Goal: Task Accomplishment & Management: Use online tool/utility

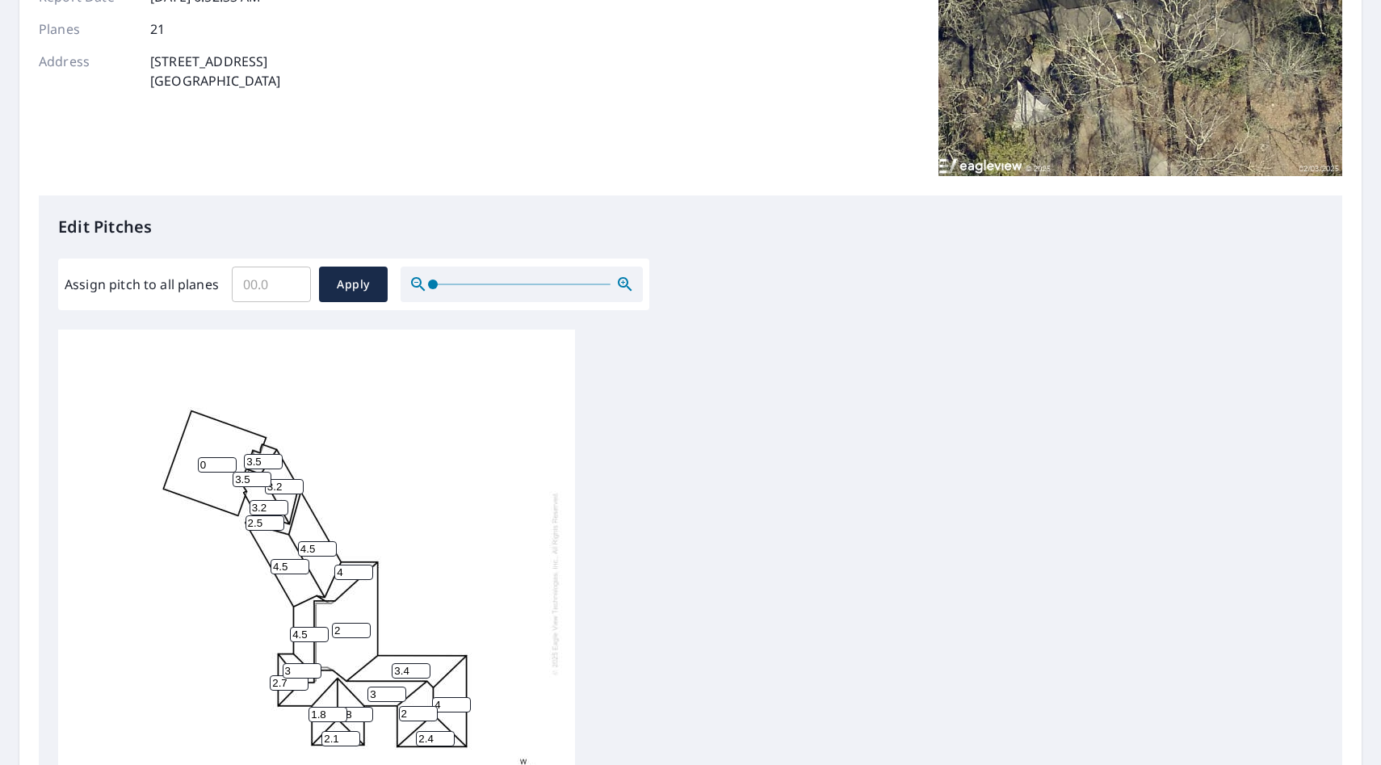
scroll to position [513, 0]
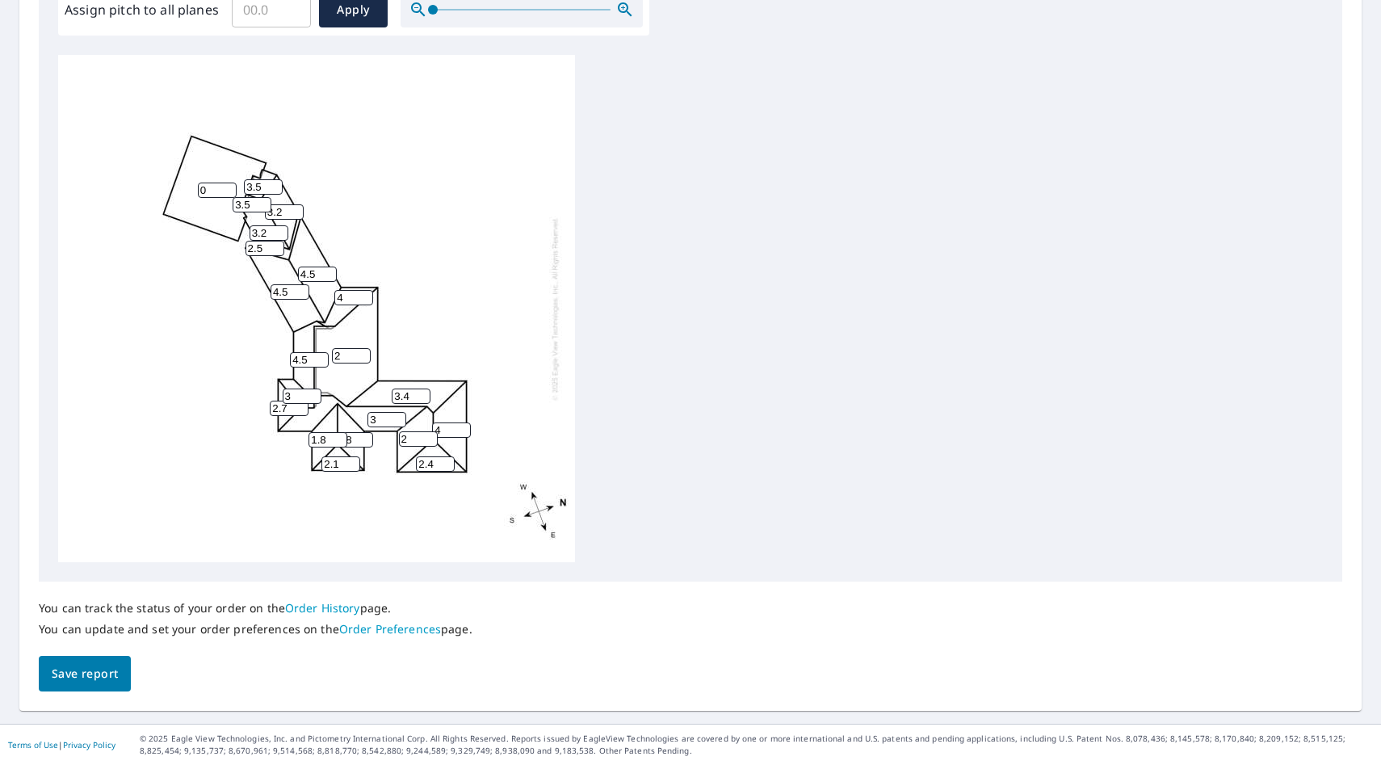
click at [108, 668] on span "Save report" at bounding box center [85, 674] width 66 height 20
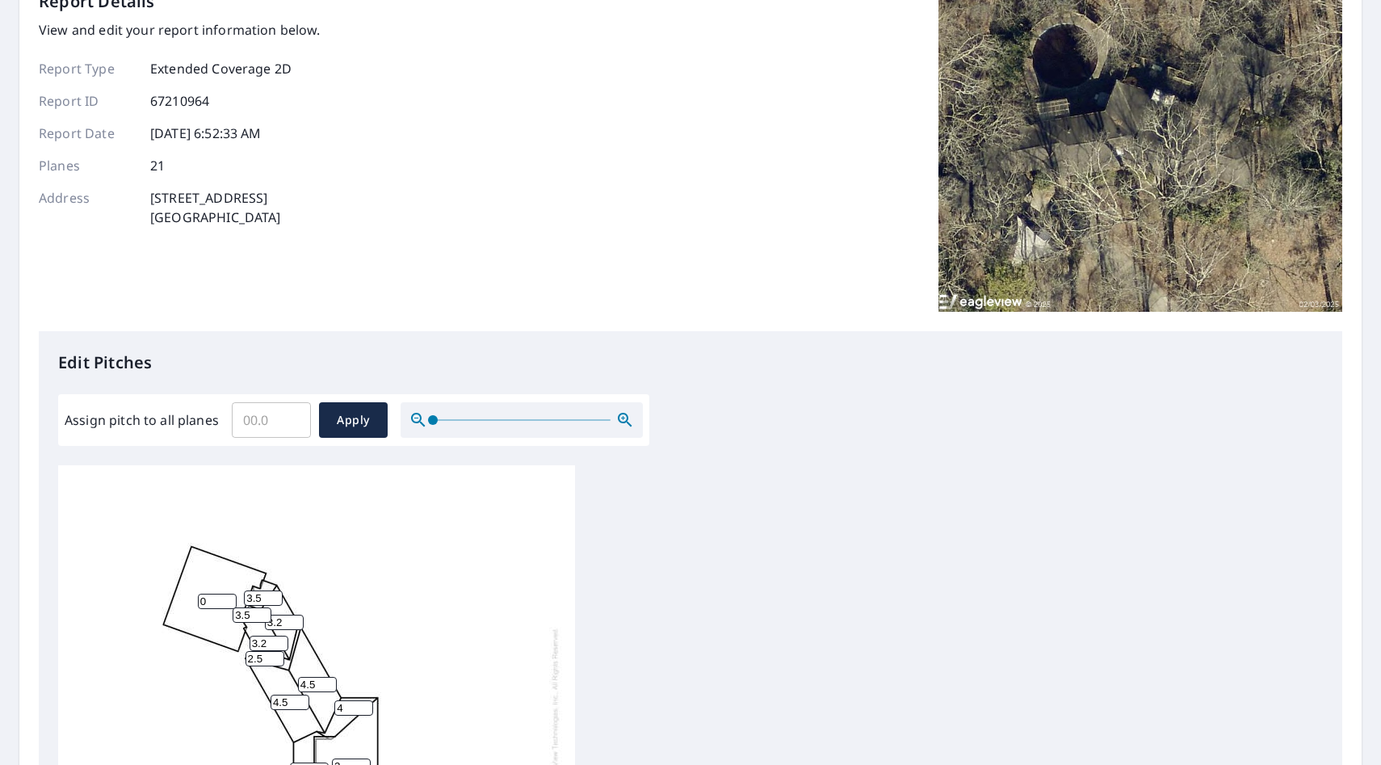
scroll to position [0, 0]
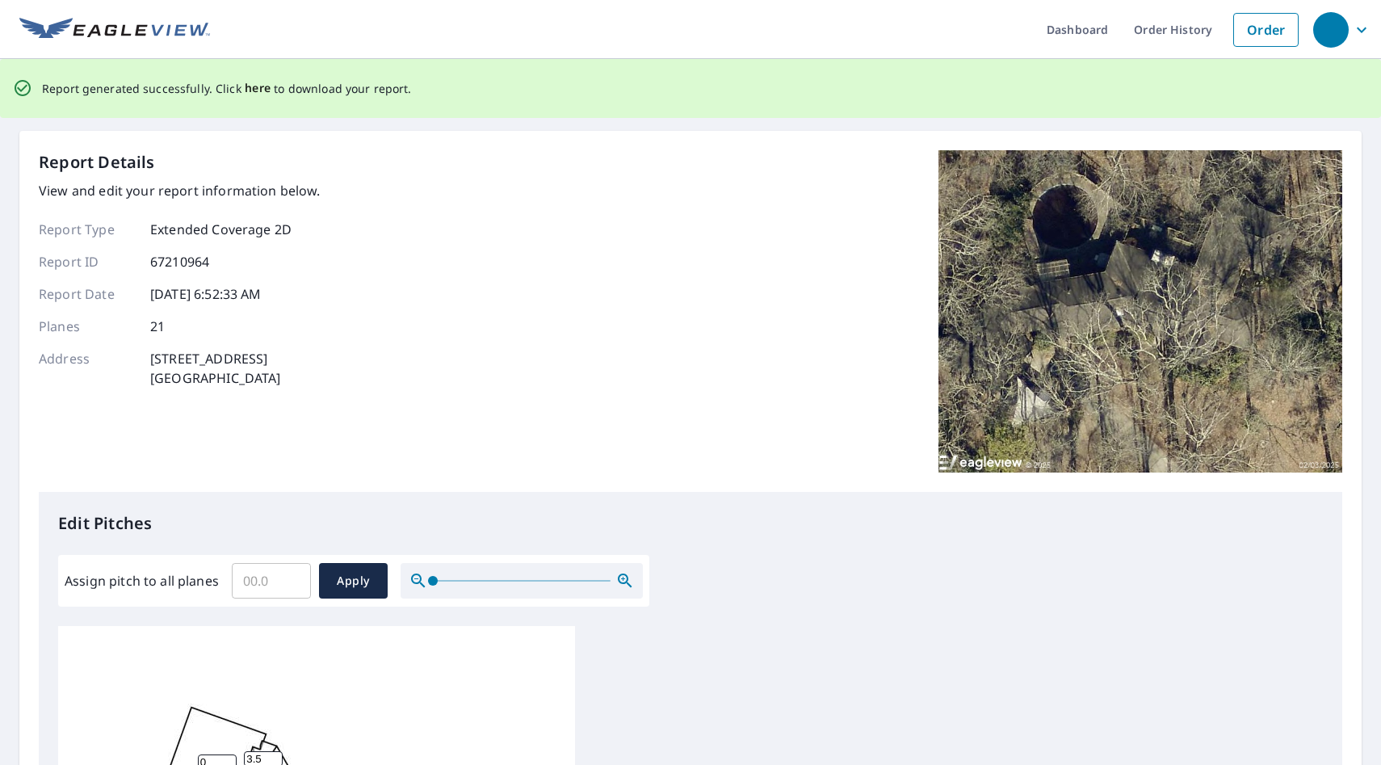
click at [250, 90] on span "here" at bounding box center [258, 88] width 27 height 20
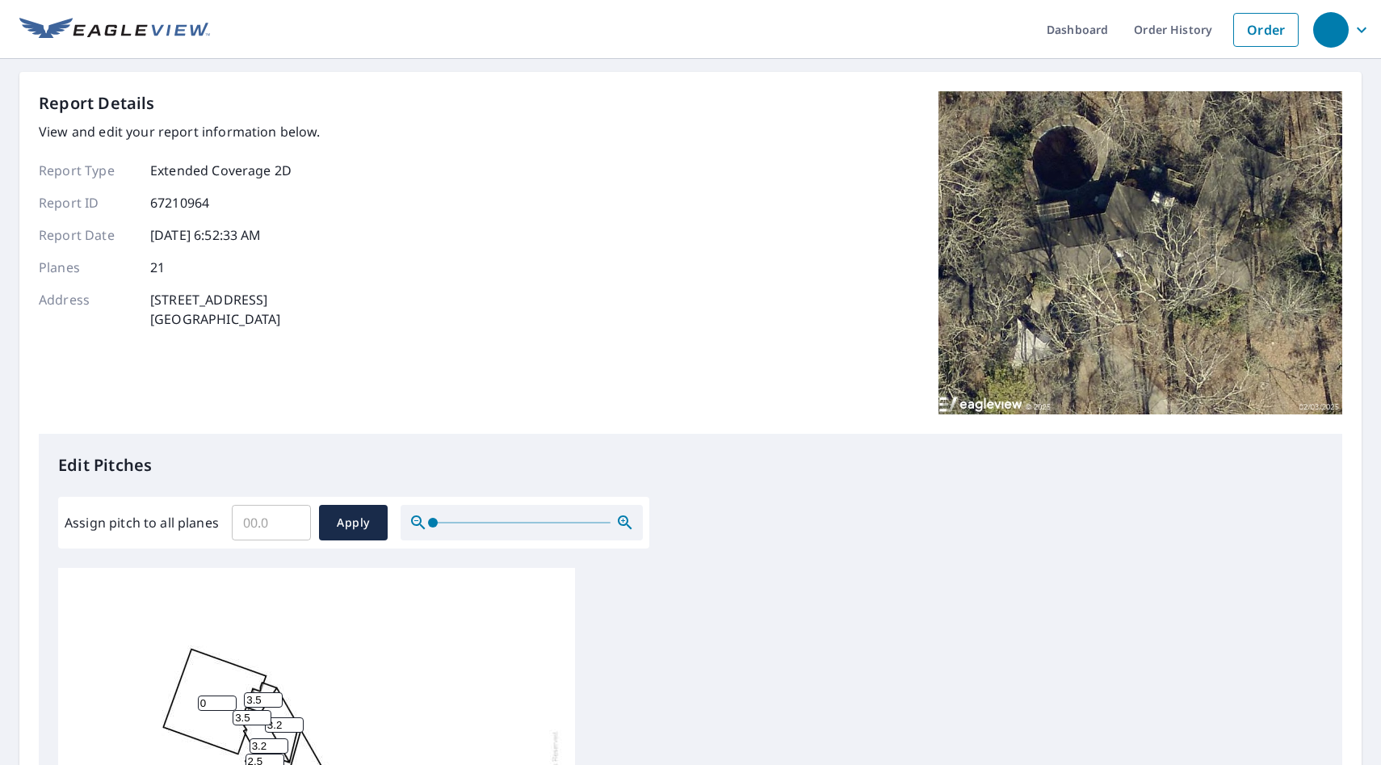
scroll to position [3, 0]
click at [274, 520] on input "Assign pitch to all planes" at bounding box center [271, 522] width 79 height 45
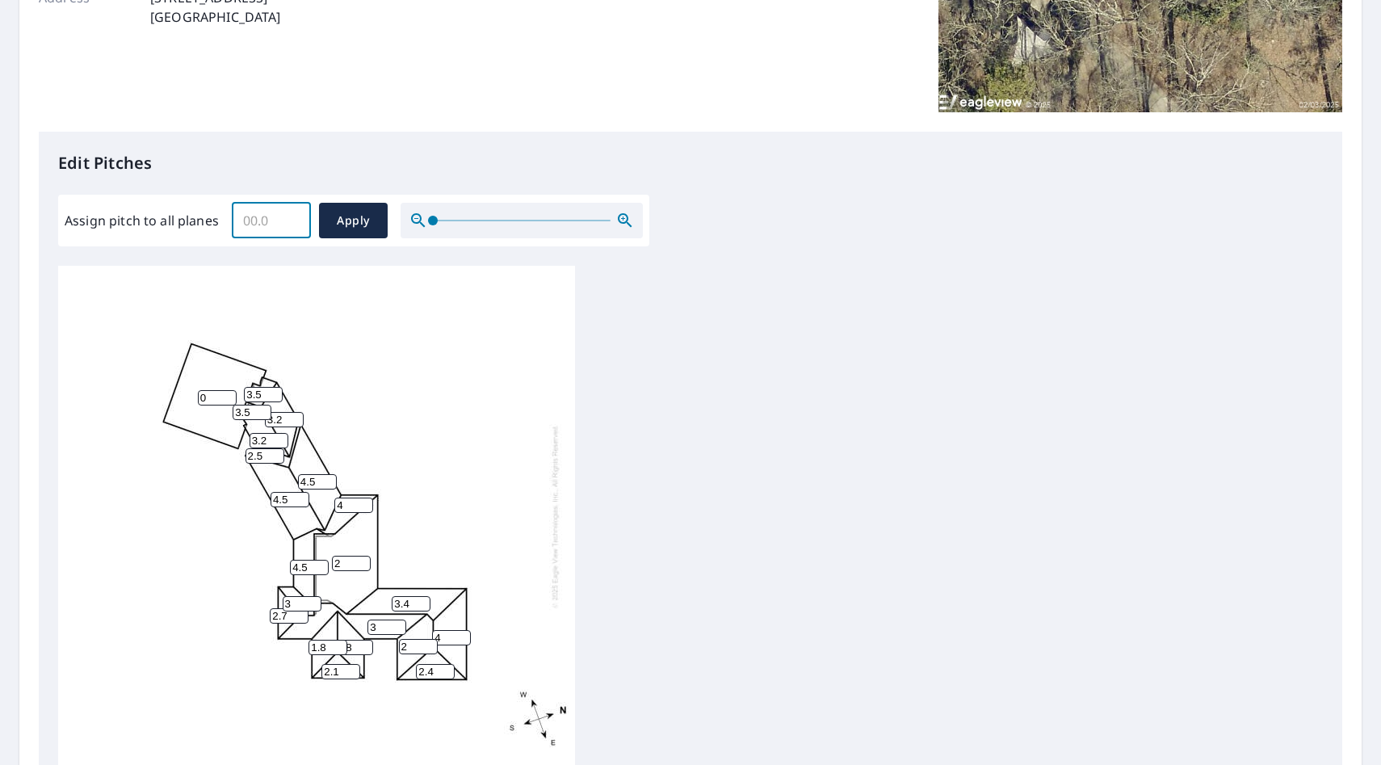
scroll to position [304, 0]
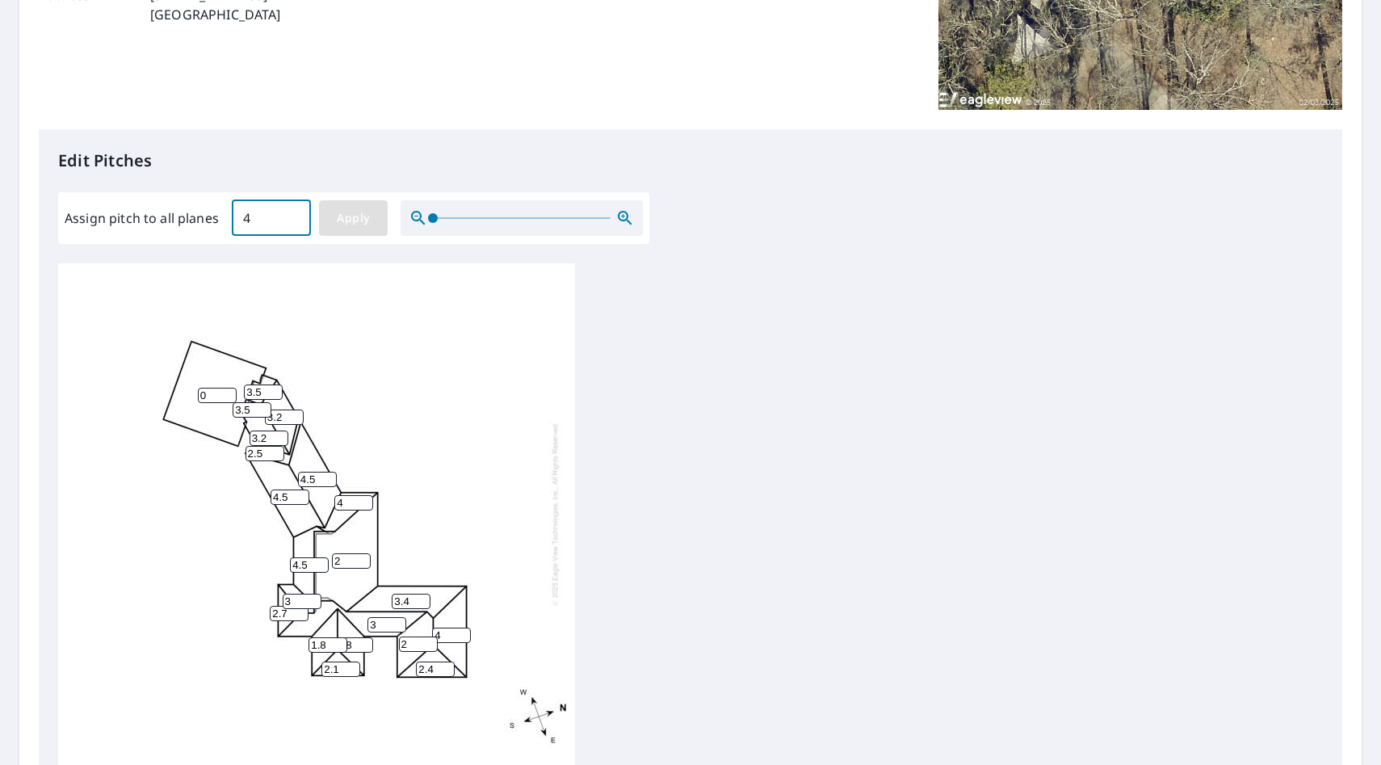
type input "4"
click at [350, 219] on span "Apply" at bounding box center [353, 218] width 43 height 20
type input "4"
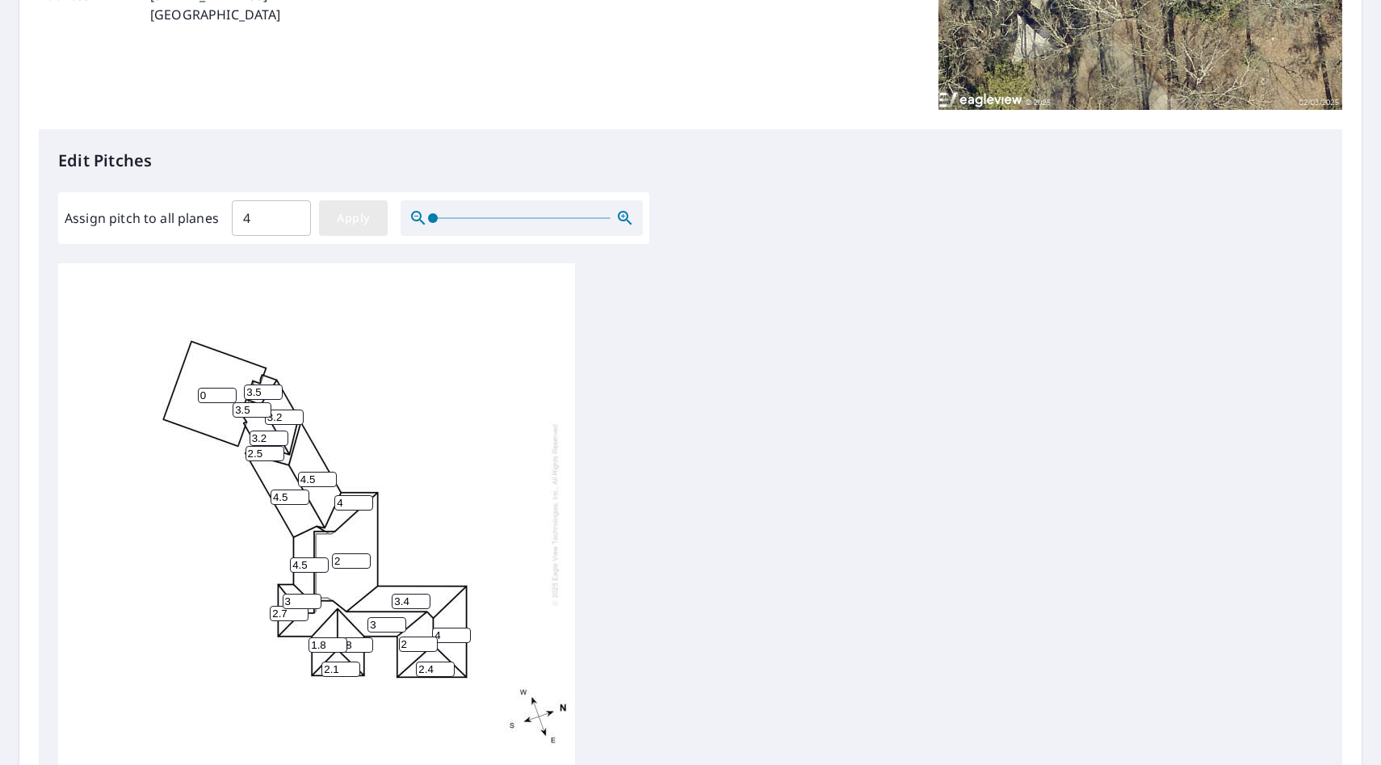
type input "4"
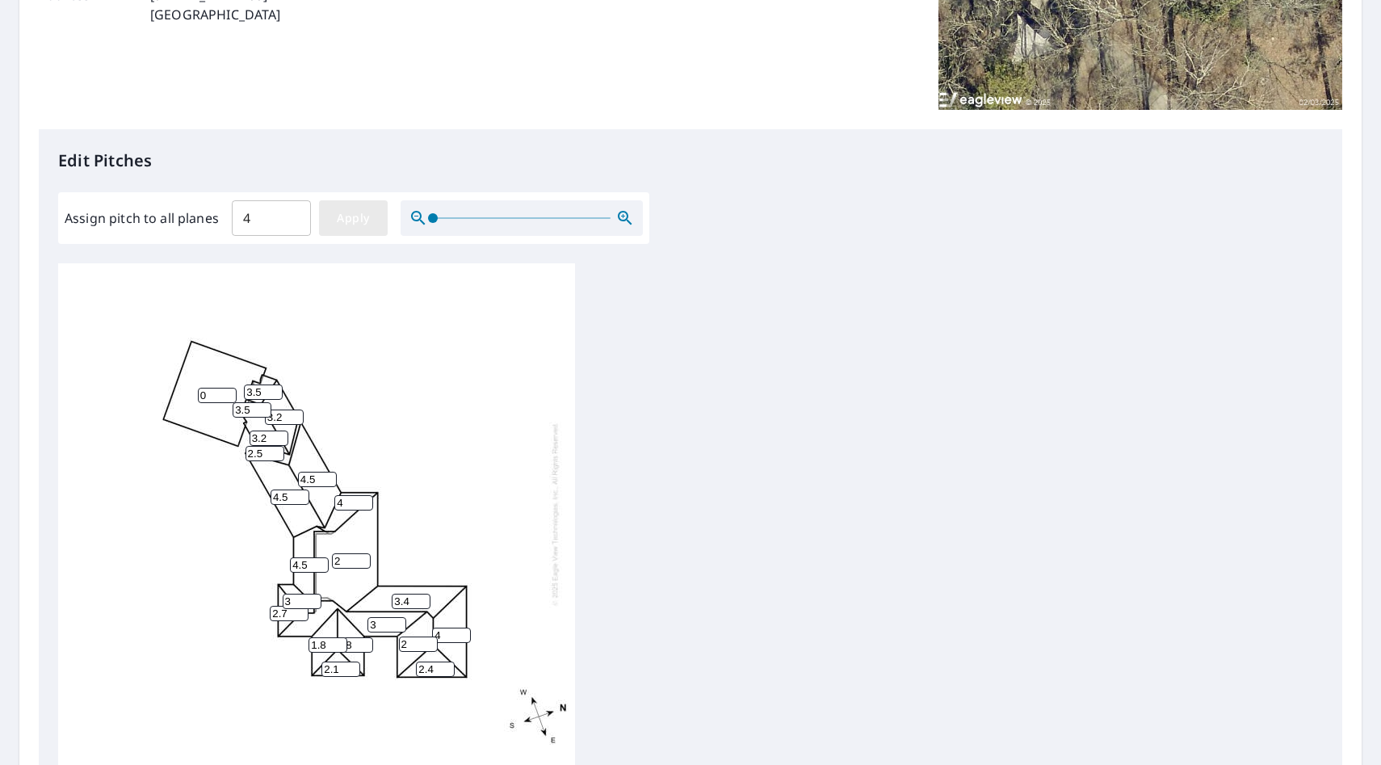
type input "4"
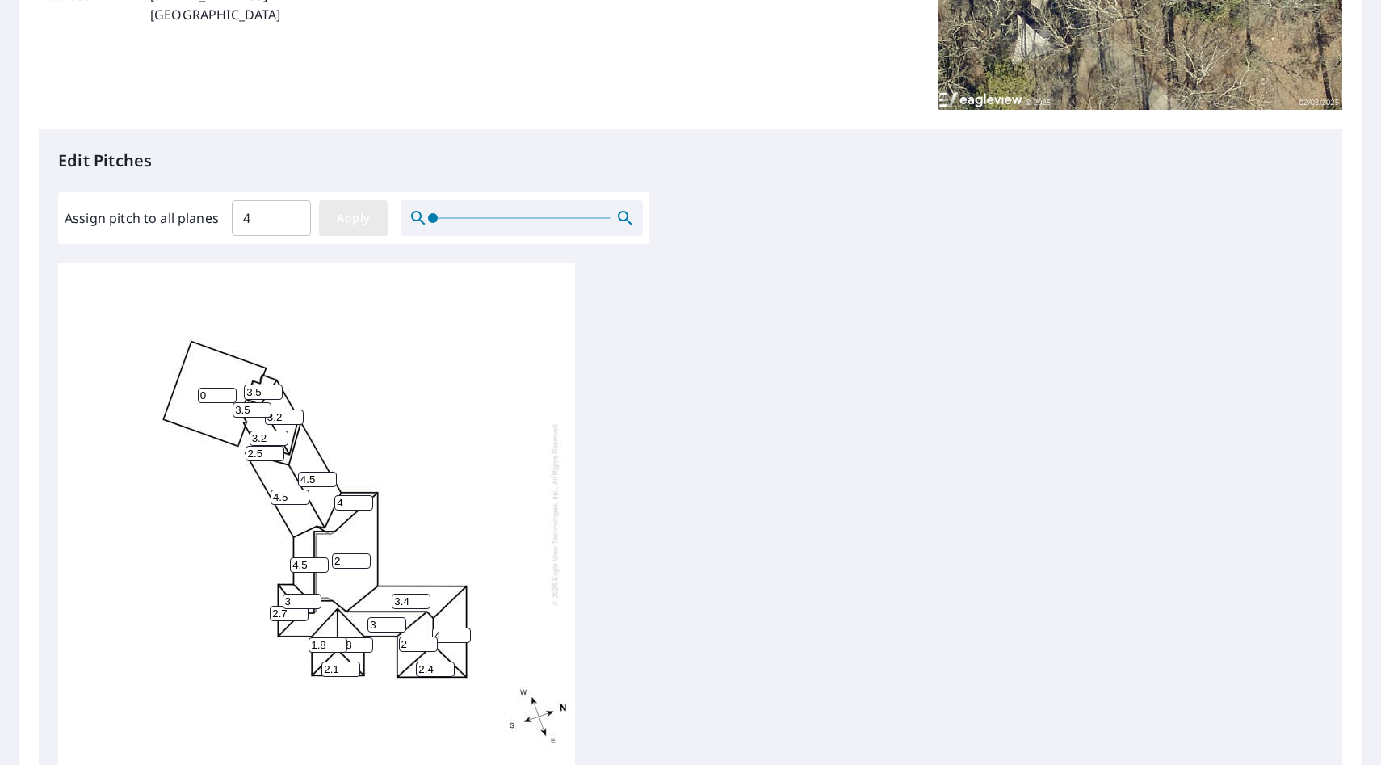
type input "4"
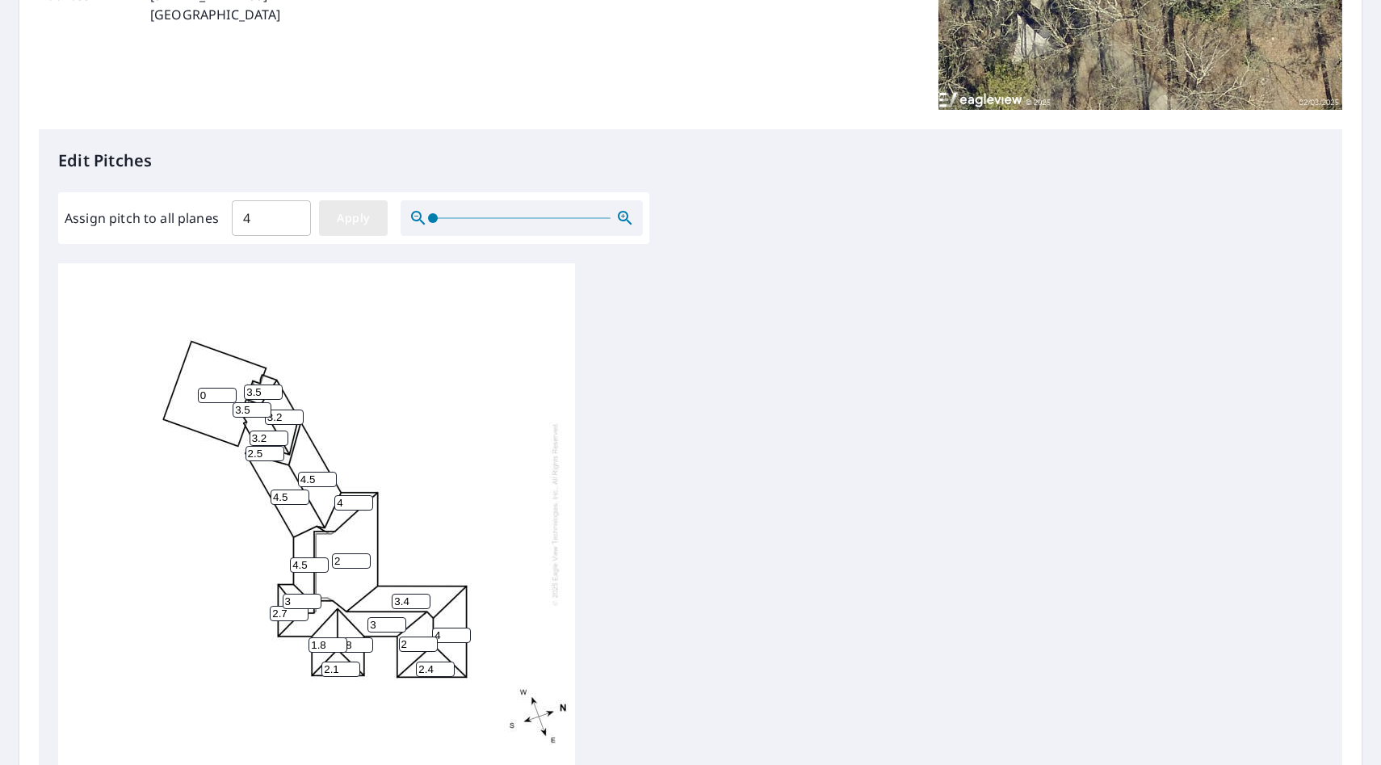
type input "4"
click at [210, 392] on input "4" at bounding box center [217, 395] width 39 height 15
type input "0"
click at [658, 371] on div "0 4 4 4 4 4 4 4 4 4 4 4 4 4 4 4 4 4 4 4 4" at bounding box center [690, 516] width 1264 height 507
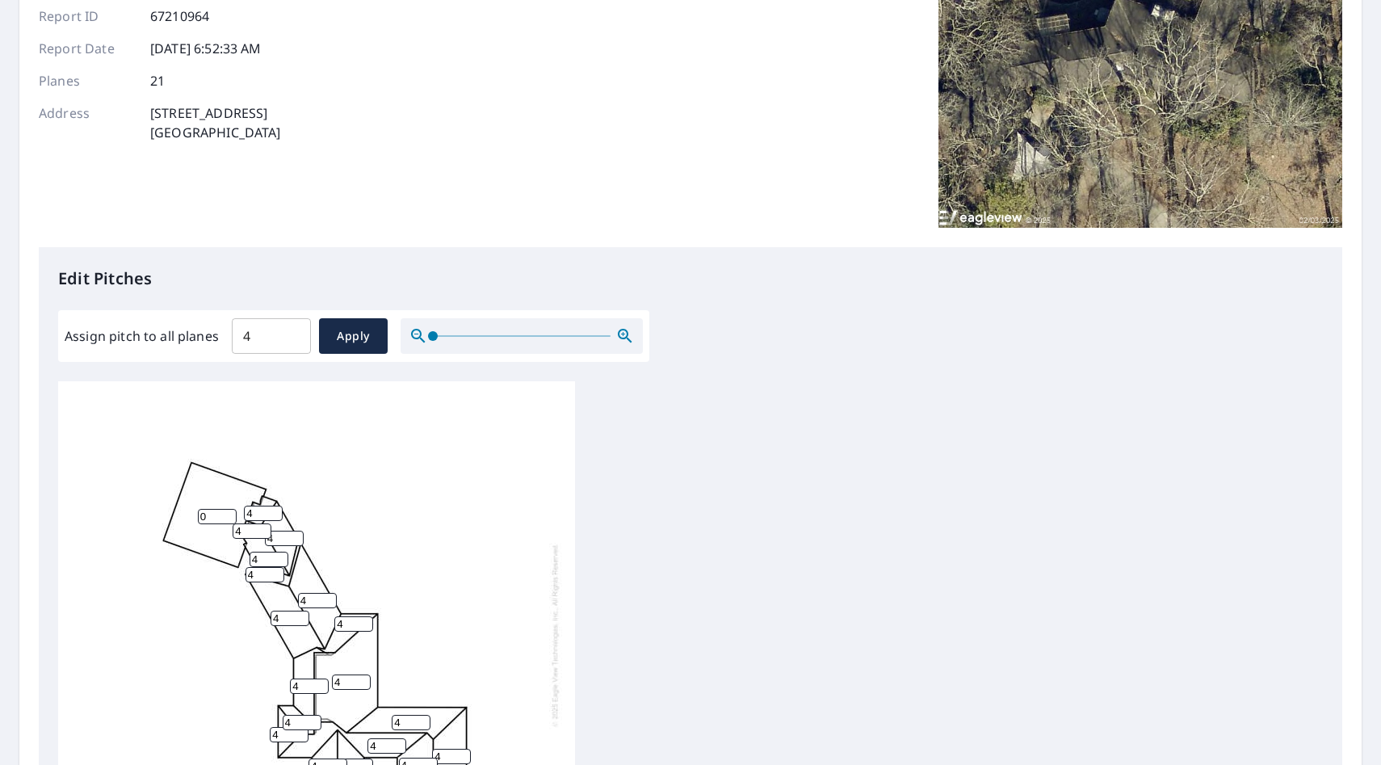
scroll to position [513, 0]
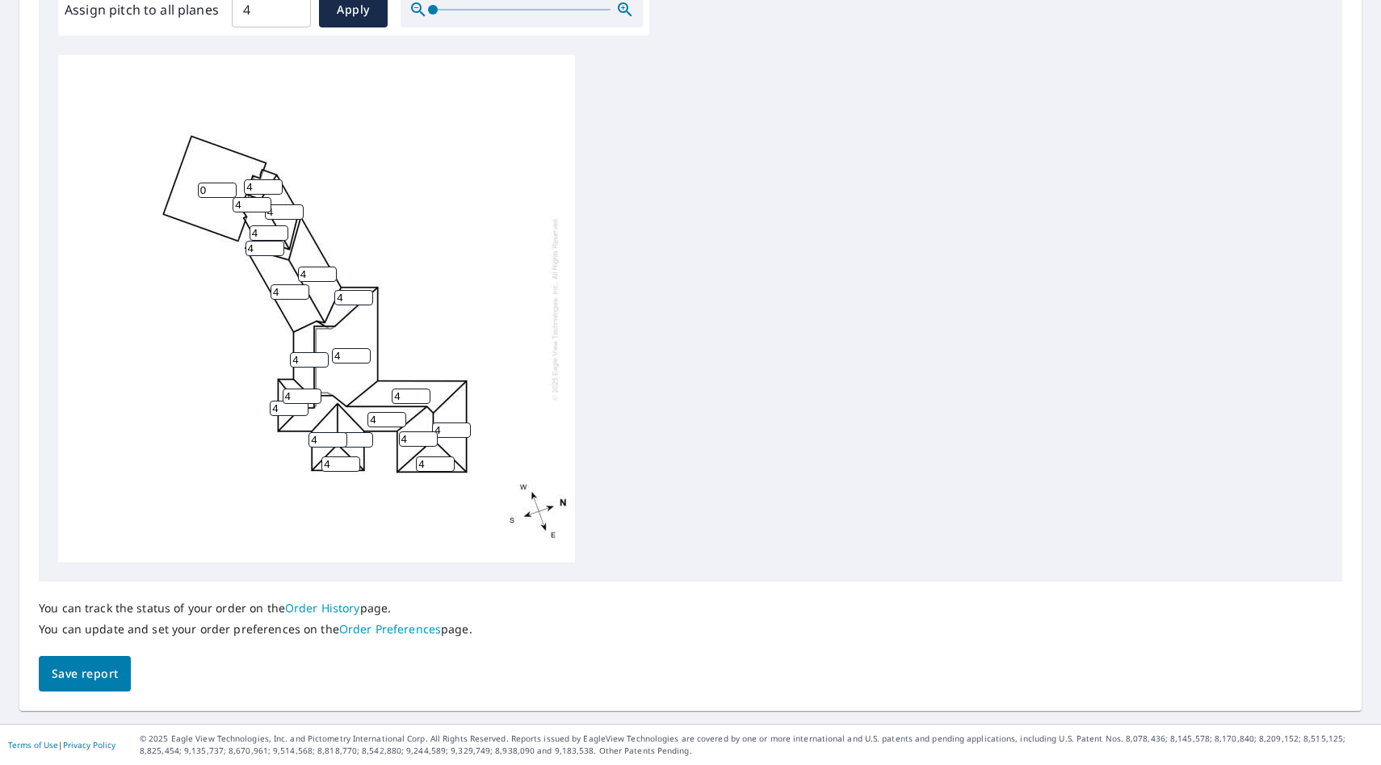
click at [71, 674] on span "Save report" at bounding box center [85, 674] width 66 height 20
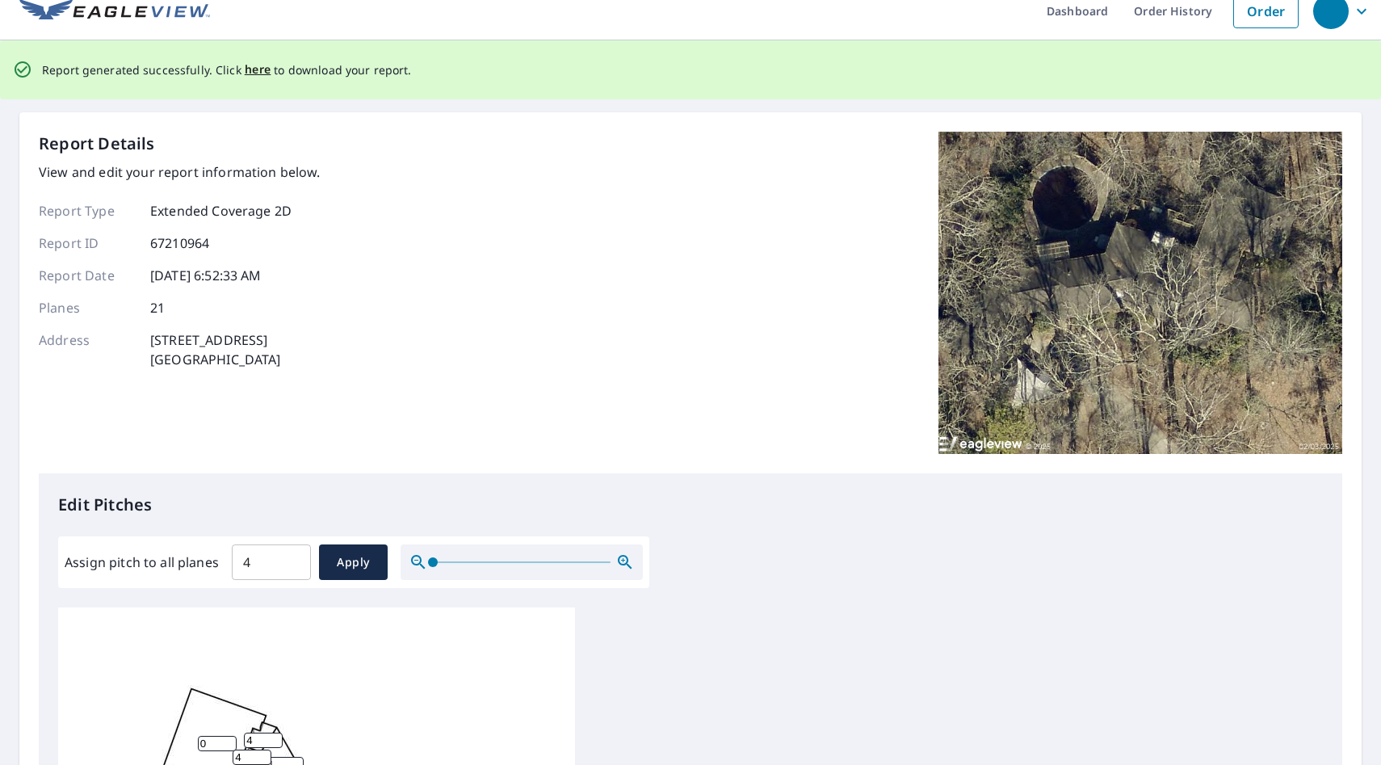
scroll to position [0, 0]
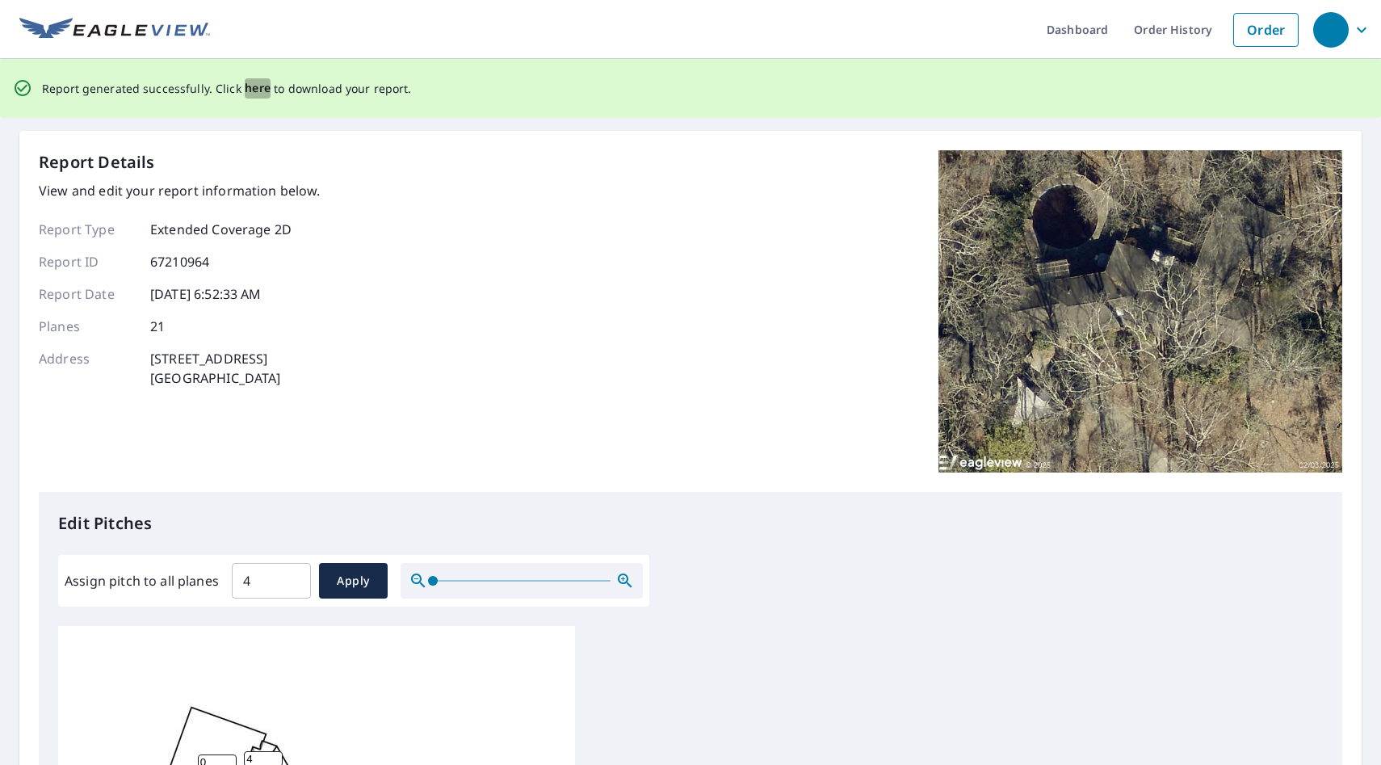
click at [254, 90] on span "here" at bounding box center [258, 88] width 27 height 20
